Goal: Information Seeking & Learning: Learn about a topic

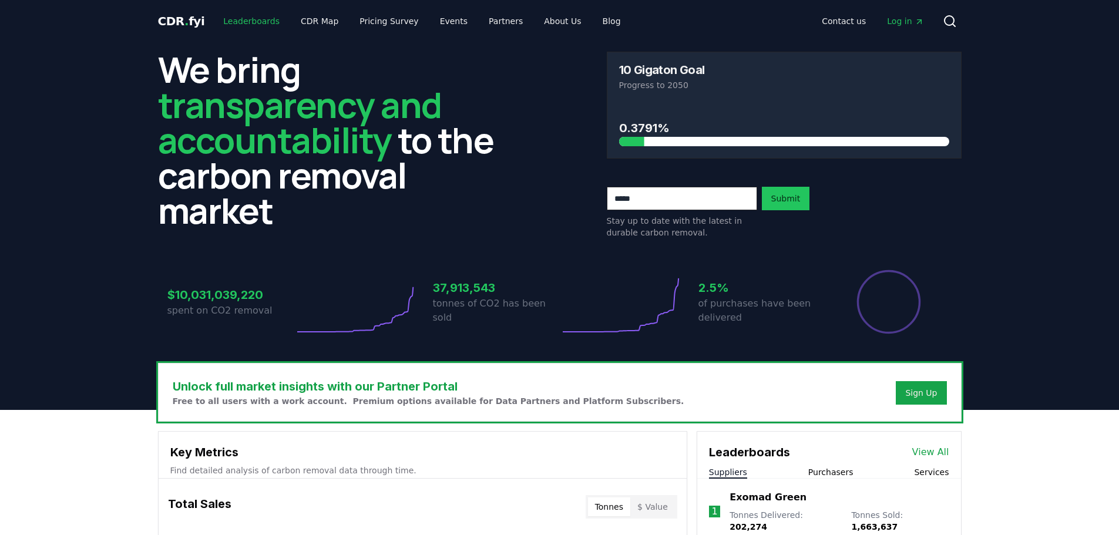
click at [250, 22] on link "Leaderboards" at bounding box center [251, 21] width 75 height 21
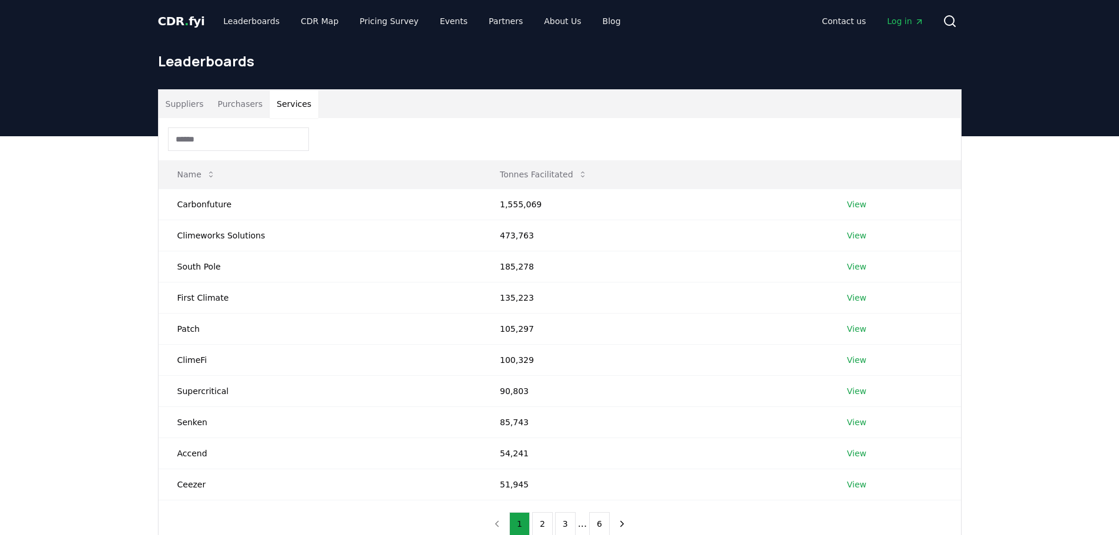
click at [287, 105] on button "Services" at bounding box center [294, 104] width 49 height 28
click at [235, 106] on button "Purchasers" at bounding box center [239, 104] width 59 height 28
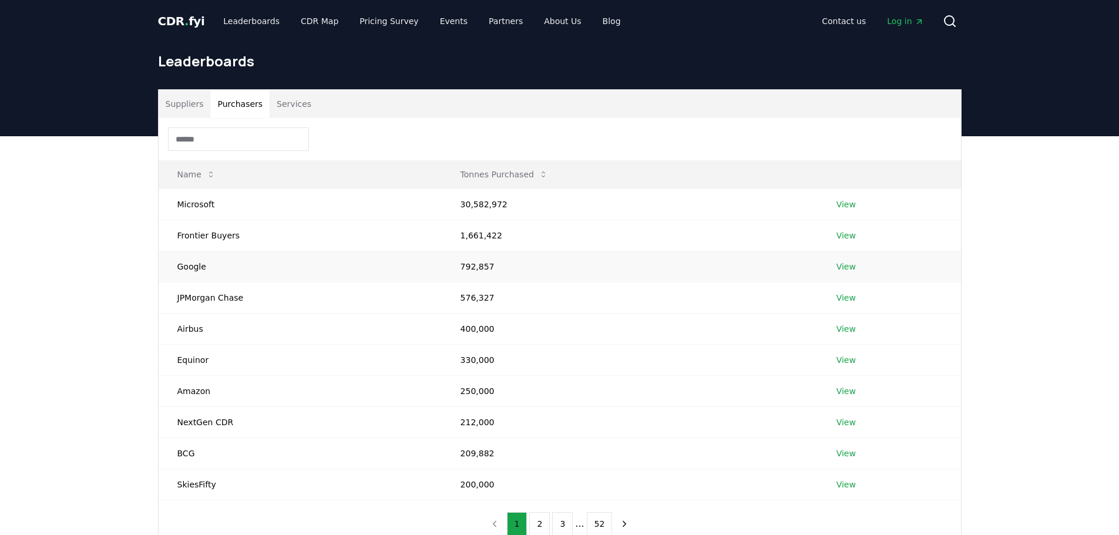
click at [847, 261] on link "View" at bounding box center [846, 267] width 19 height 12
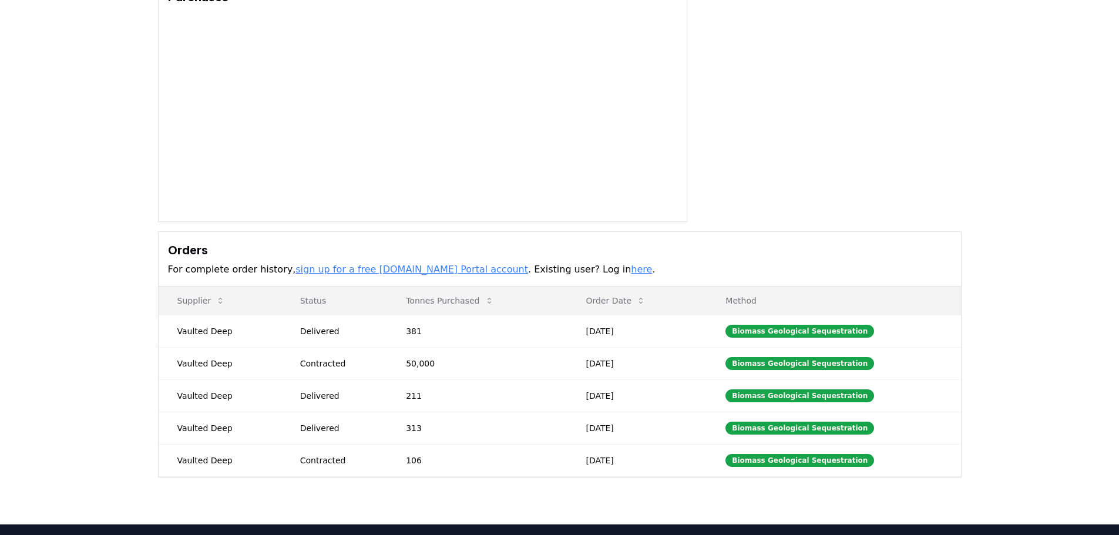
scroll to position [235, 0]
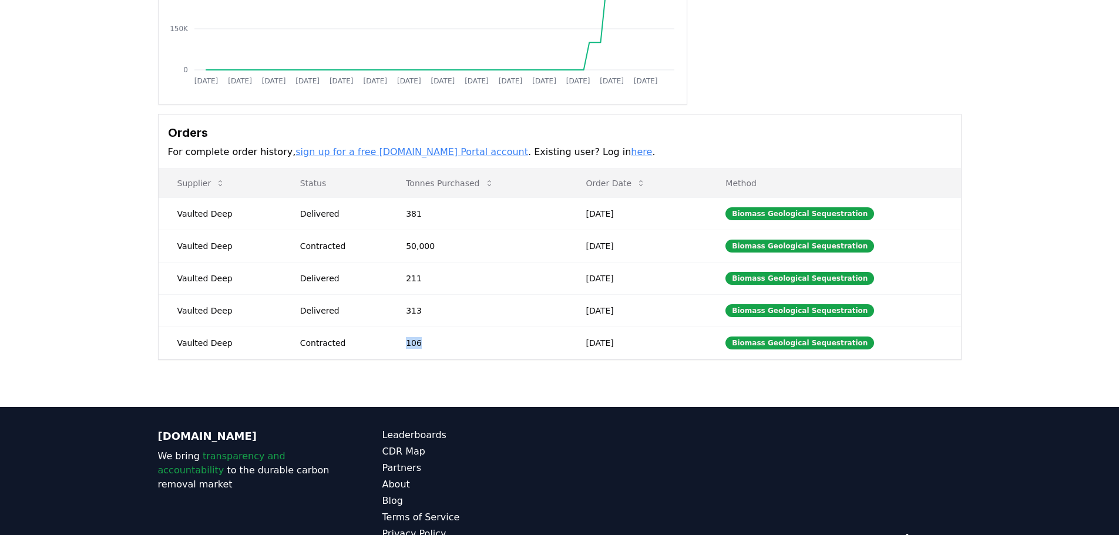
click at [422, 344] on td "106" at bounding box center [477, 343] width 180 height 32
click at [1010, 88] on div "Purchaser Metrics Purchases Jan 2019 Jul 2019 Jan 2020 Jul 2020 Jan 2021 Jul 20…" at bounding box center [559, 130] width 1119 height 553
